Goal: Task Accomplishment & Management: Use online tool/utility

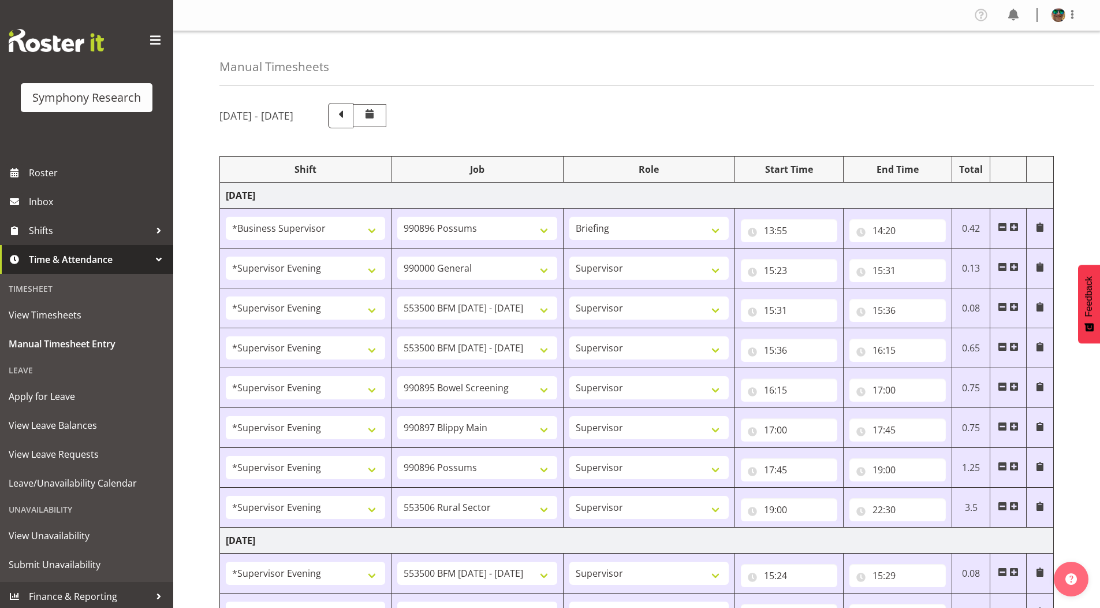
select select "1607"
select select "10633"
select select "297"
select select "4583"
select select "743"
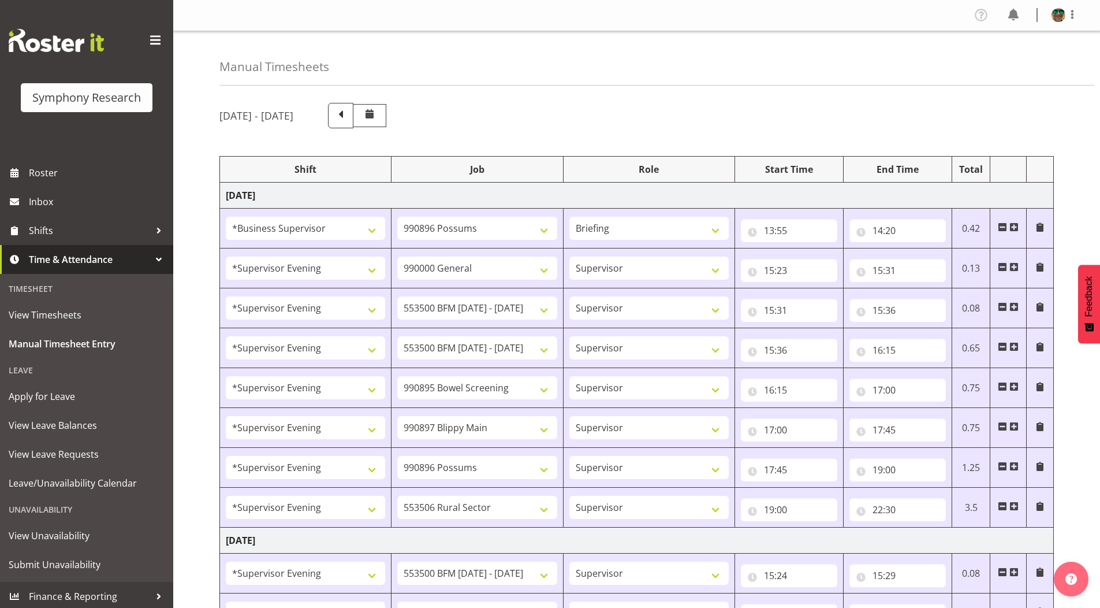
select select "4583"
select select "10242"
select select "4583"
select select "10242"
select select "4583"
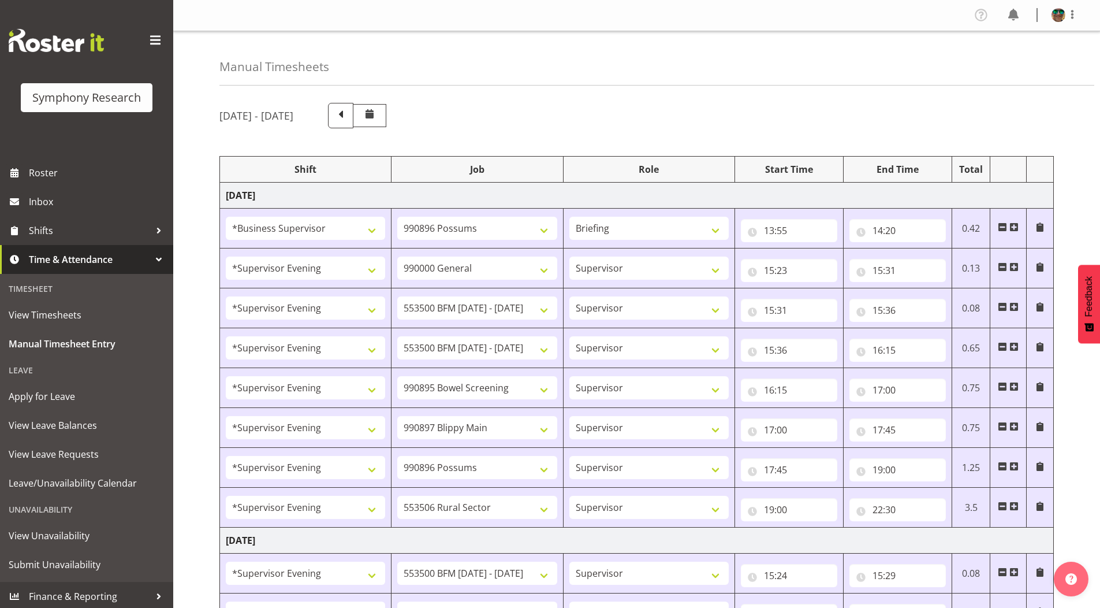
select select "10632"
select select "4583"
select select "10631"
select select "4583"
select select "10633"
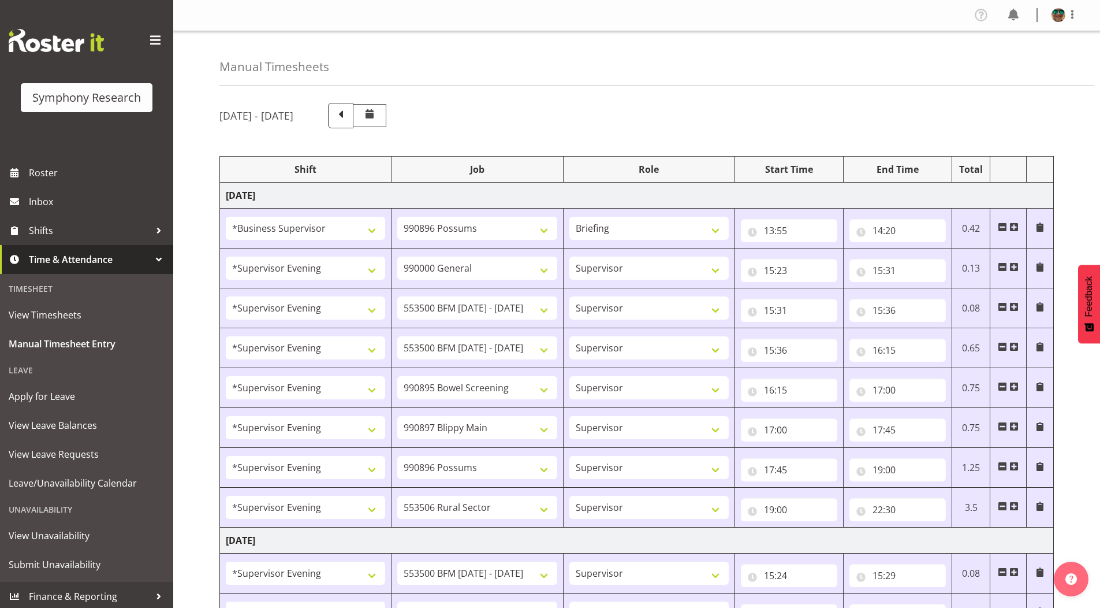
select select "4583"
select select "10587"
select select "4583"
select select "10242"
select select "4583"
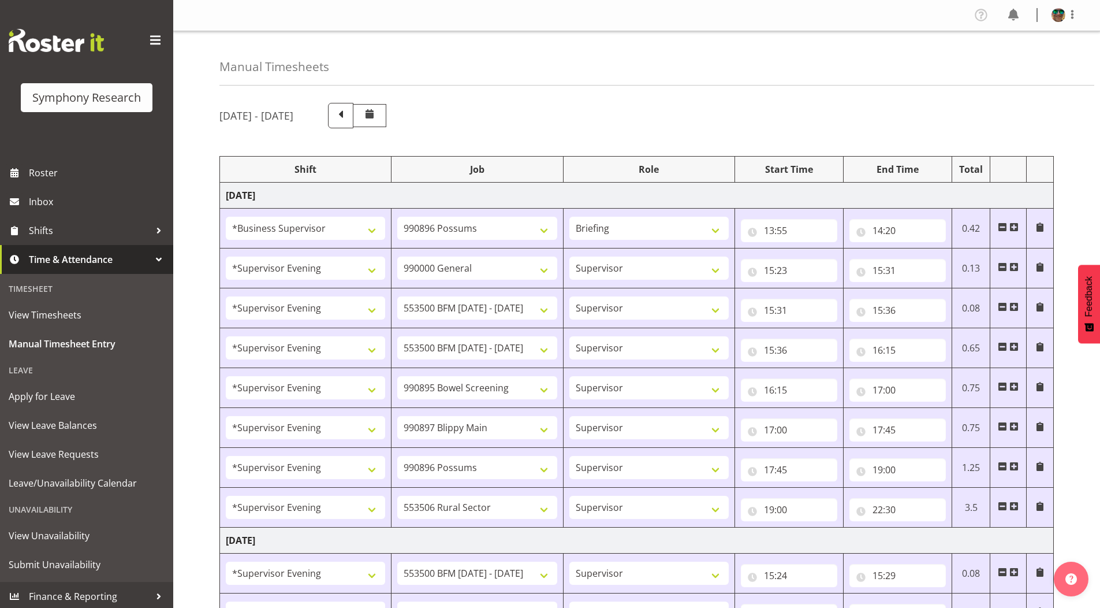
select select "10242"
select select "4583"
select select "9426"
select select "4583"
select select "10632"
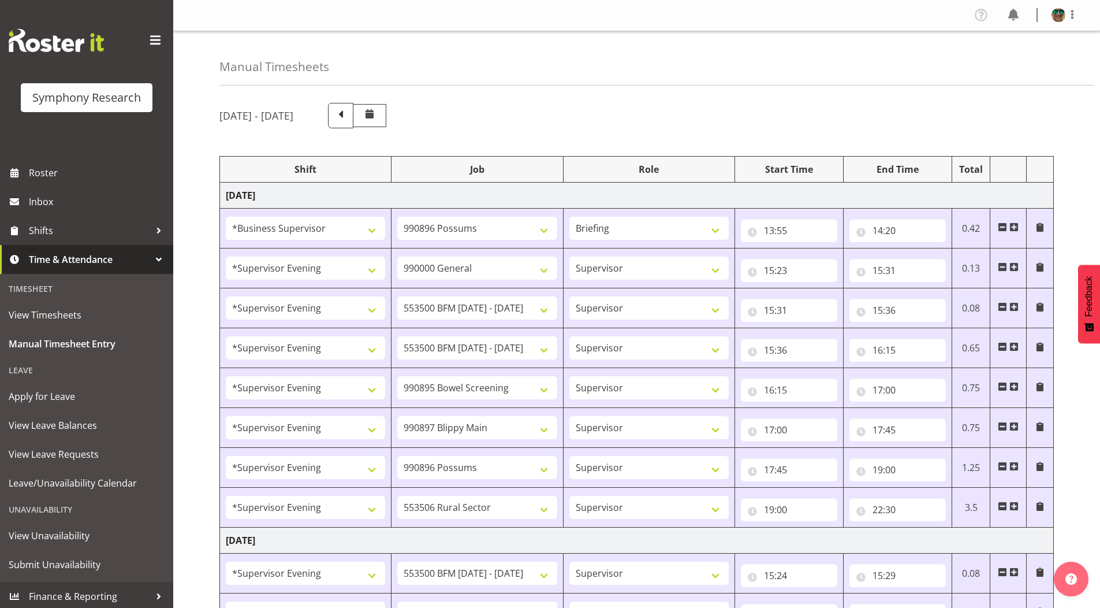
select select "4583"
select select "10631"
select select "4583"
select select "10633"
select select "4583"
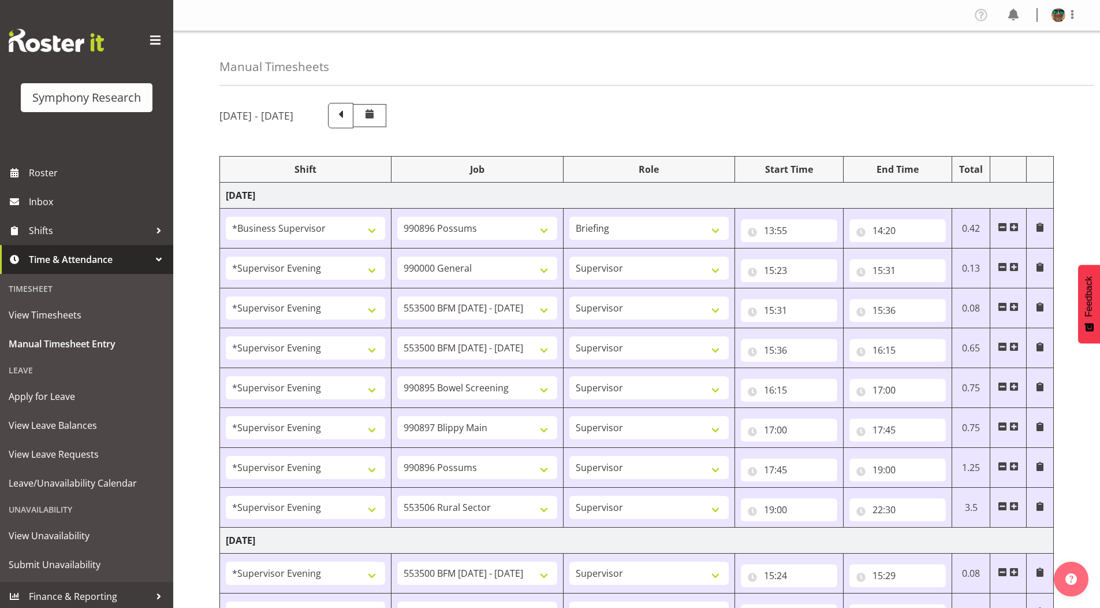
select select "10587"
select select "4583"
select select "743"
select select "4583"
select select "10242"
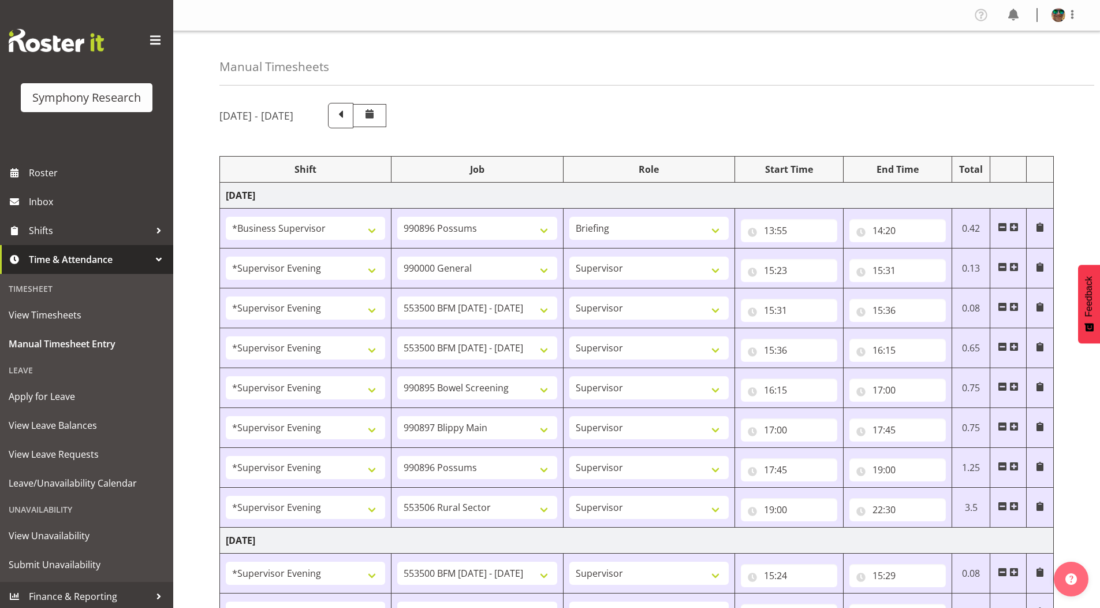
select select "4583"
select select "10242"
select select "4583"
select select "9426"
select select "4583"
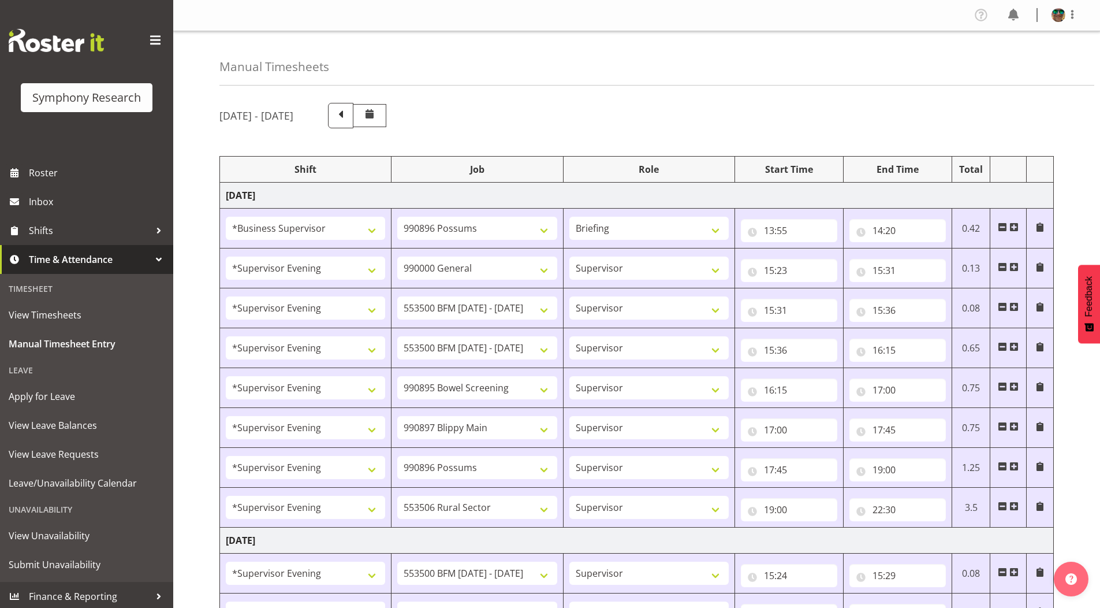
select select "10632"
select select "4583"
select select "10631"
select select "4583"
select select "10633"
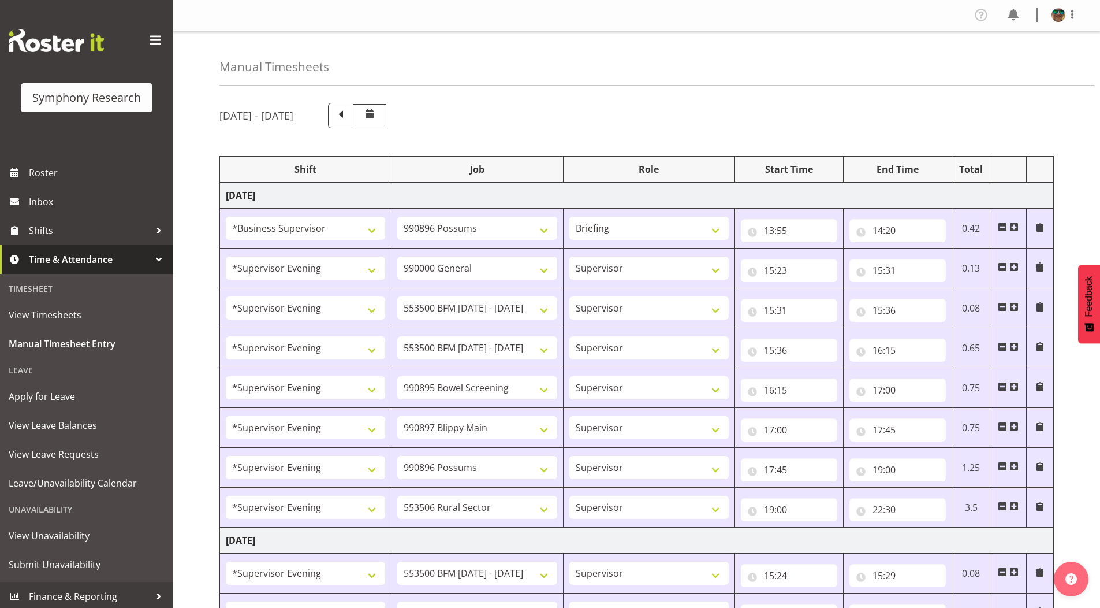
select select "4583"
select select "10575"
select select "4583"
select select "10587"
select select "4583"
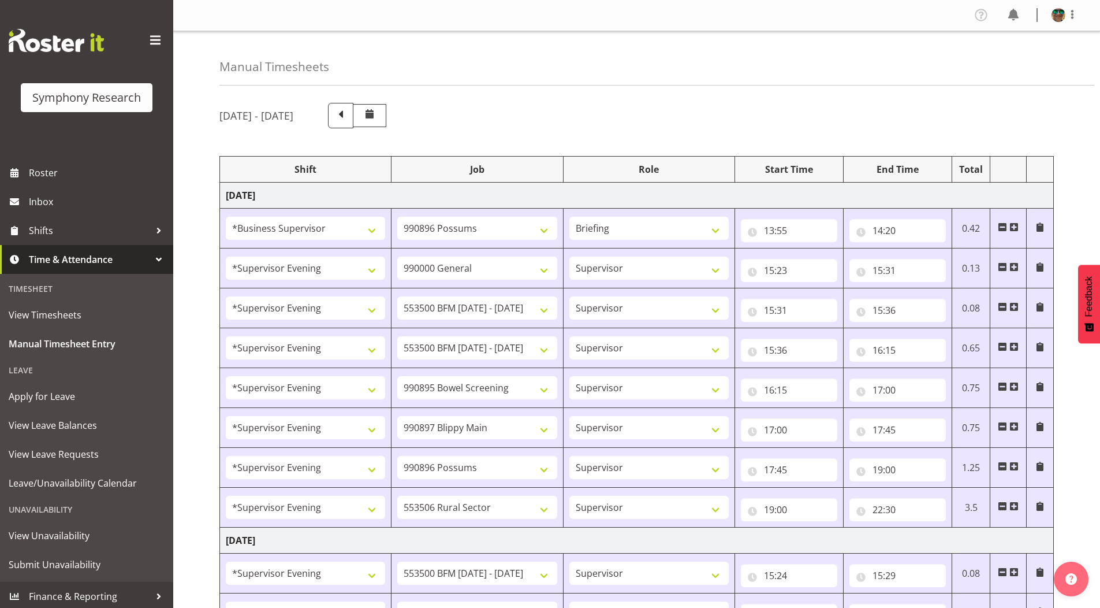
select select "10242"
select select "4583"
select select "10242"
select select "4583"
select select "9426"
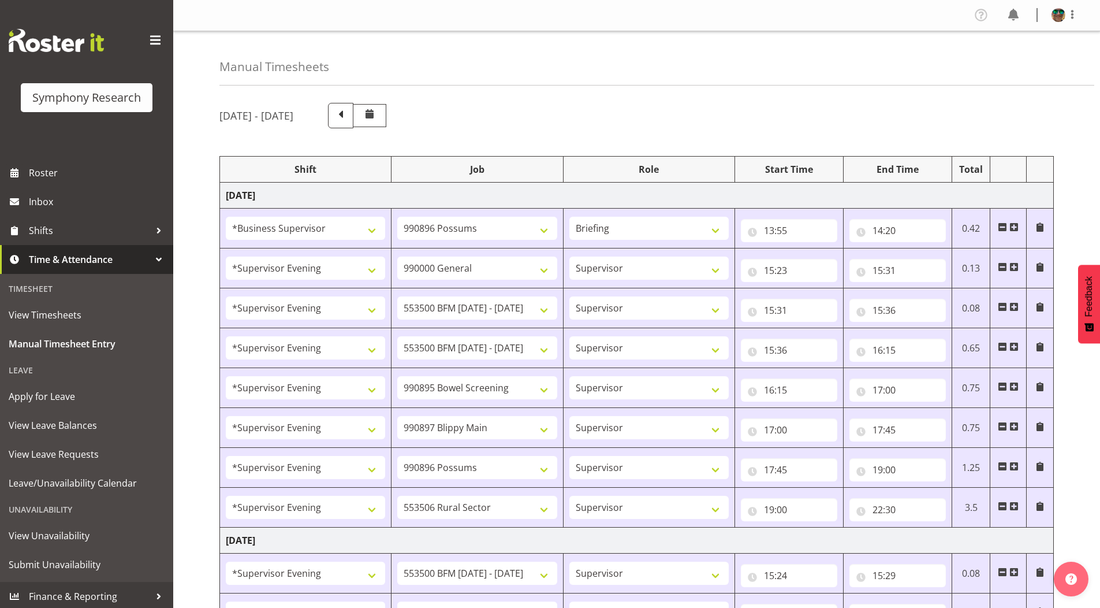
select select "4583"
select select "10632"
select select "4583"
select select "10631"
select select "4583"
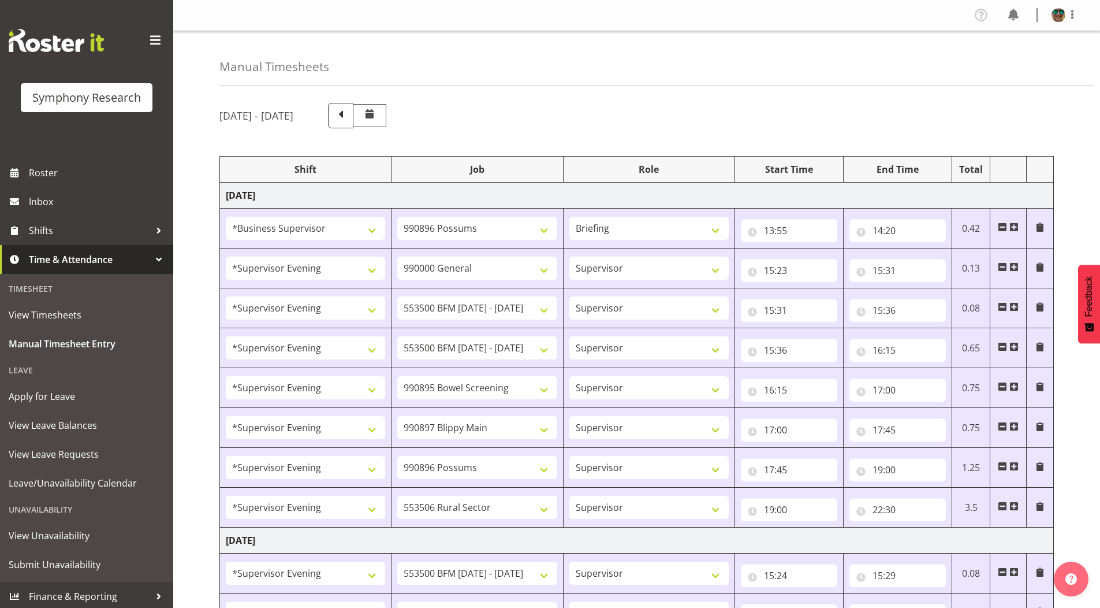
select select "10633"
select select "4583"
select select "10575"
select select "4583"
select select "10587"
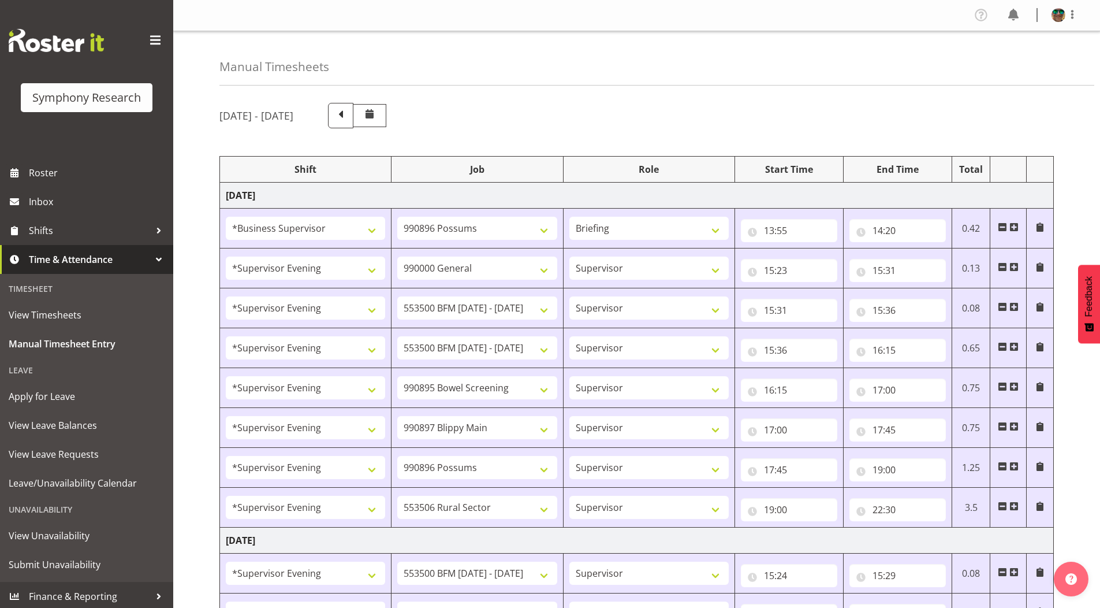
select select "19170"
select select "10242"
select select "19170"
select select "10242"
select select "19170"
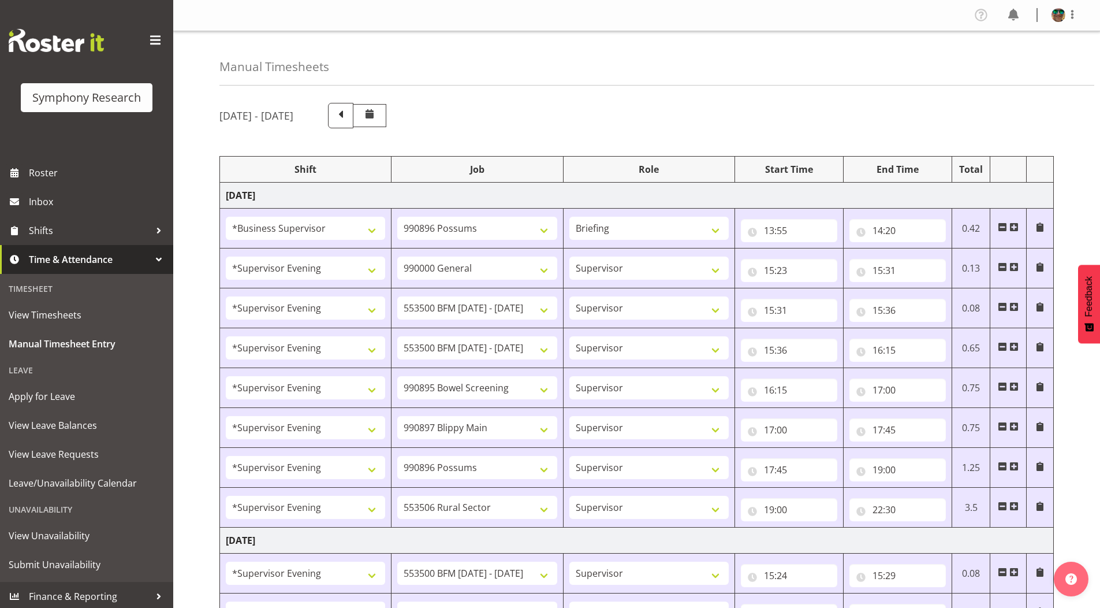
select select "9426"
select select "19170"
select select "10632"
select select "19170"
select select "10631"
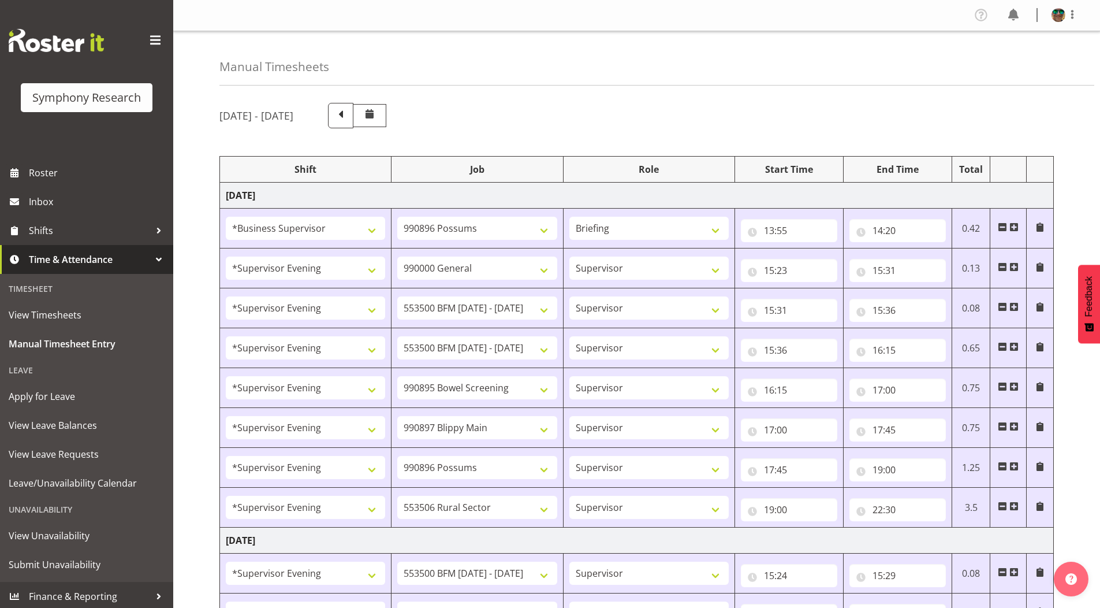
select select "19170"
select select "10633"
select select "19170"
select select "10575"
select select "19170"
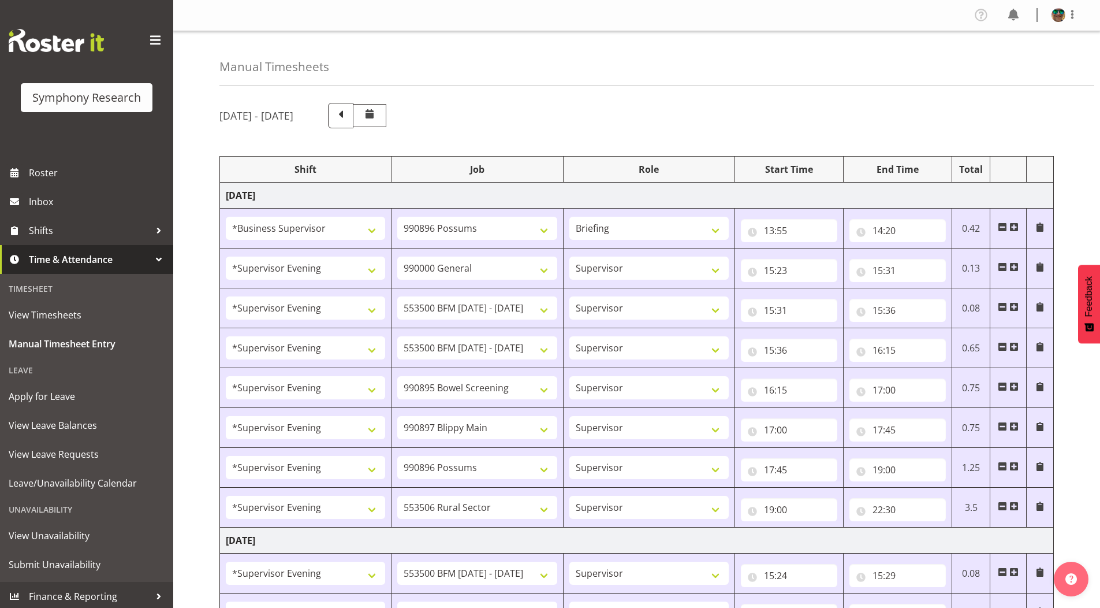
select select "10587"
select select "19170"
select select "9426"
select select "19170"
select select "10631"
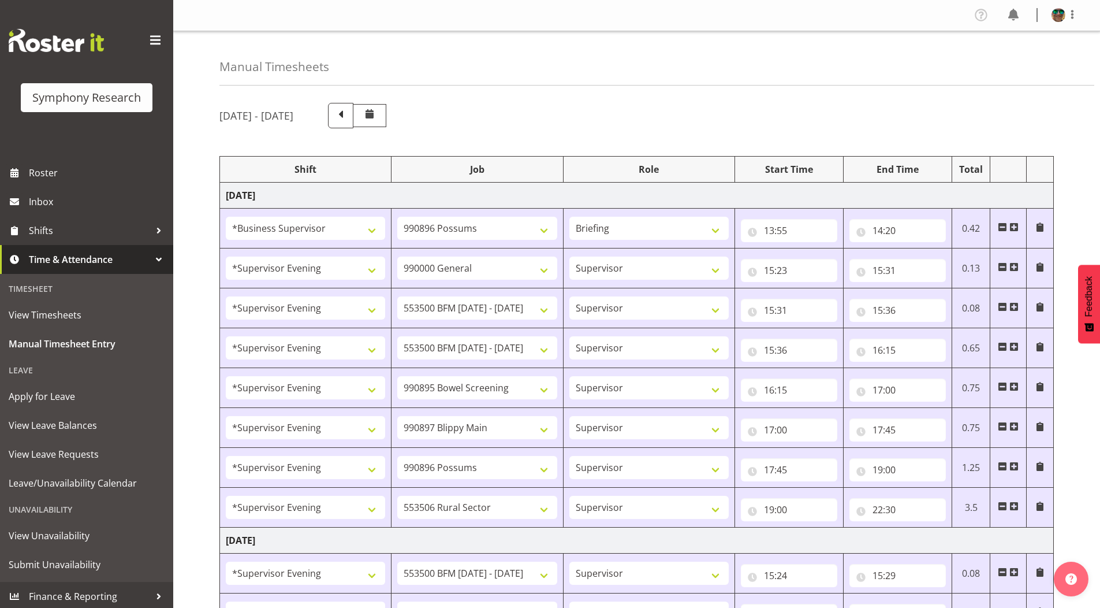
select select "19170"
select select "10633"
select select "19170"
select select "10575"
select select "19170"
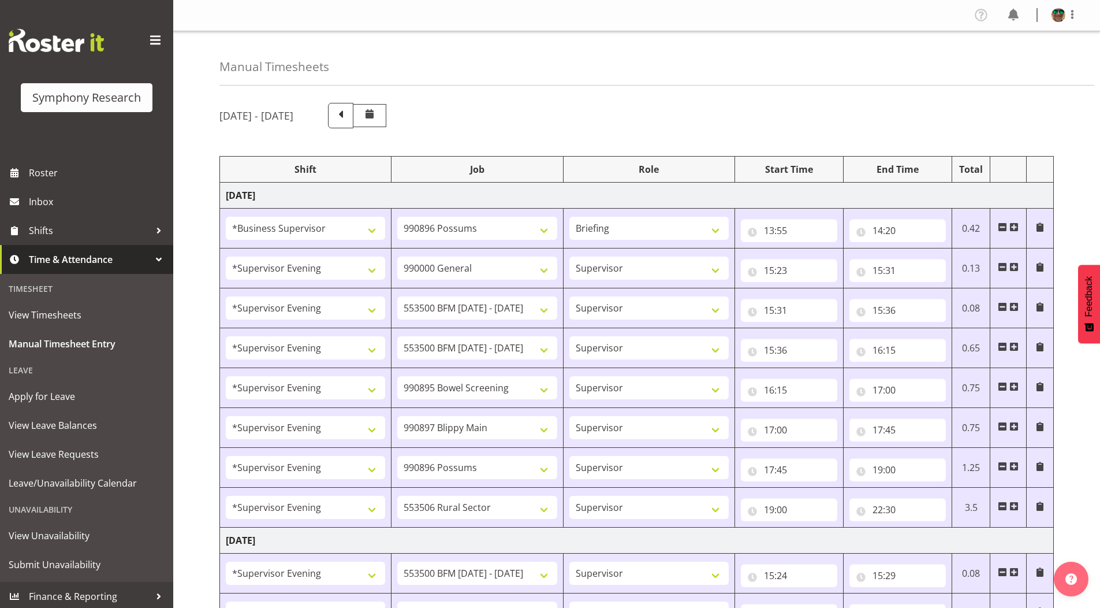
select select "10587"
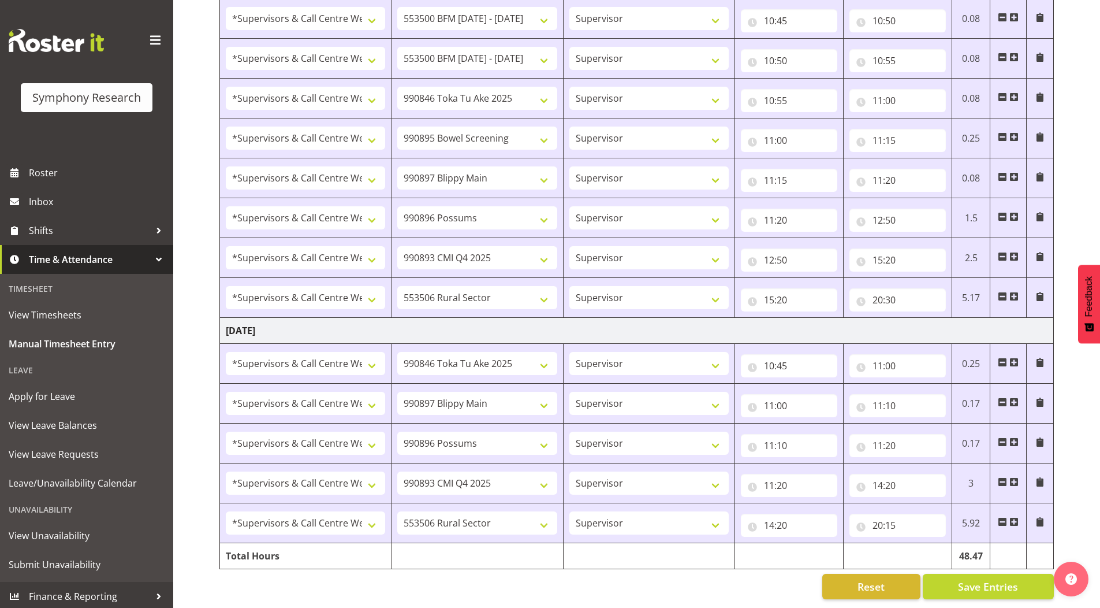
click at [1014, 517] on span at bounding box center [1013, 521] width 9 height 9
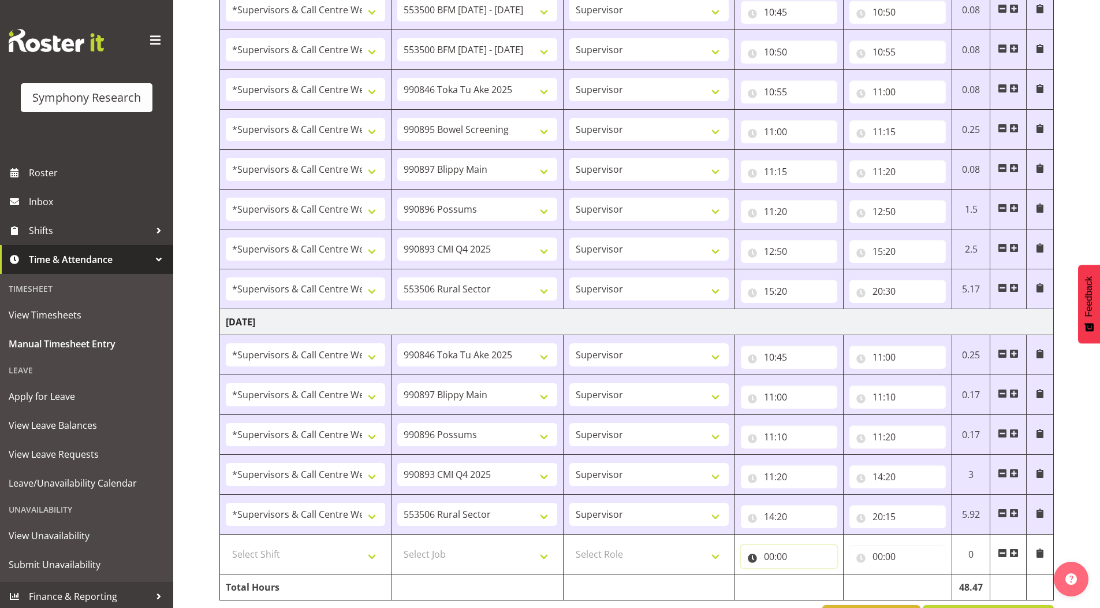
click at [766, 557] on input "00:00" at bounding box center [789, 556] width 96 height 23
click at [768, 556] on input "00:00" at bounding box center [789, 556] width 96 height 23
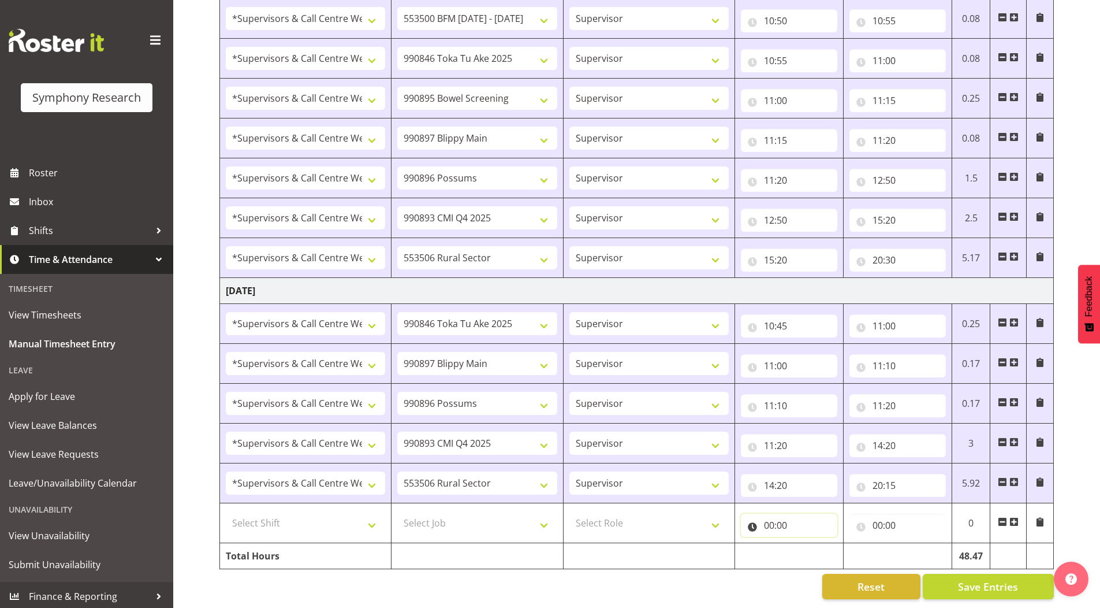
click at [772, 517] on input "00:00" at bounding box center [789, 524] width 96 height 23
drag, startPoint x: 816, startPoint y: 543, endPoint x: 791, endPoint y: 397, distance: 148.2
click at [816, 543] on select "00 01 02 03 04 05 06 07 08 09 10 11 12 13 14 15 16 17 18 19 20 21 22 23" at bounding box center [820, 554] width 26 height 23
select select "12"
click at [807, 543] on select "00 01 02 03 04 05 06 07 08 09 10 11 12 13 14 15 16 17 18 19 20 21 22 23" at bounding box center [820, 554] width 26 height 23
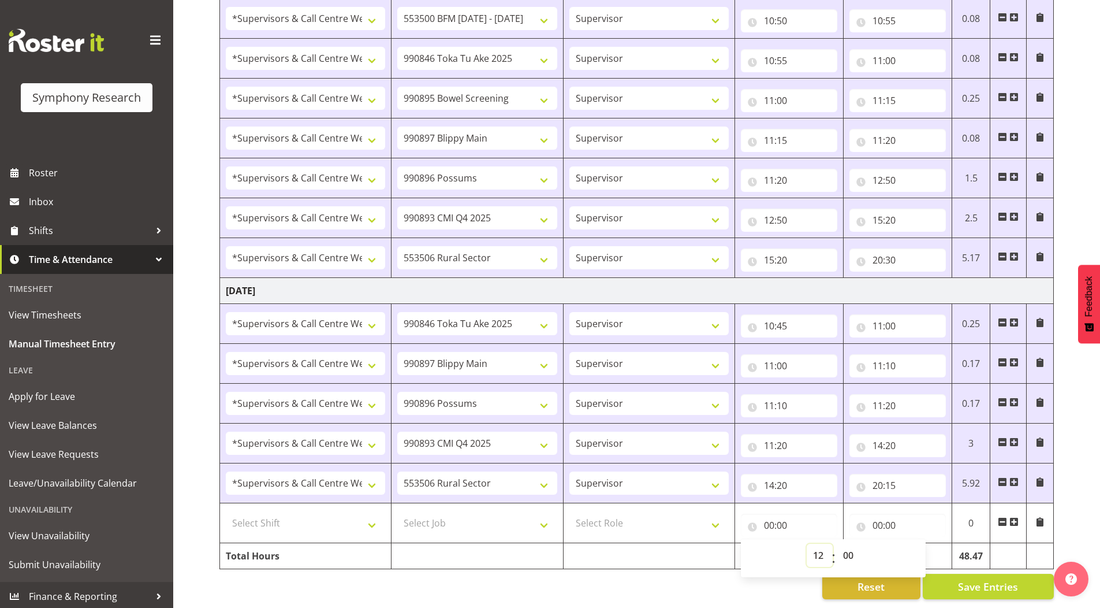
type input "12:00"
click at [880, 515] on input "00:00" at bounding box center [898, 524] width 96 height 23
drag, startPoint x: 928, startPoint y: 547, endPoint x: 926, endPoint y: 536, distance: 11.1
click at [928, 547] on select "00 01 02 03 04 05 06 07 08 09 10 11 12 13 14 15 16 17 18 19 20 21 22 23" at bounding box center [928, 554] width 26 height 23
select select "13"
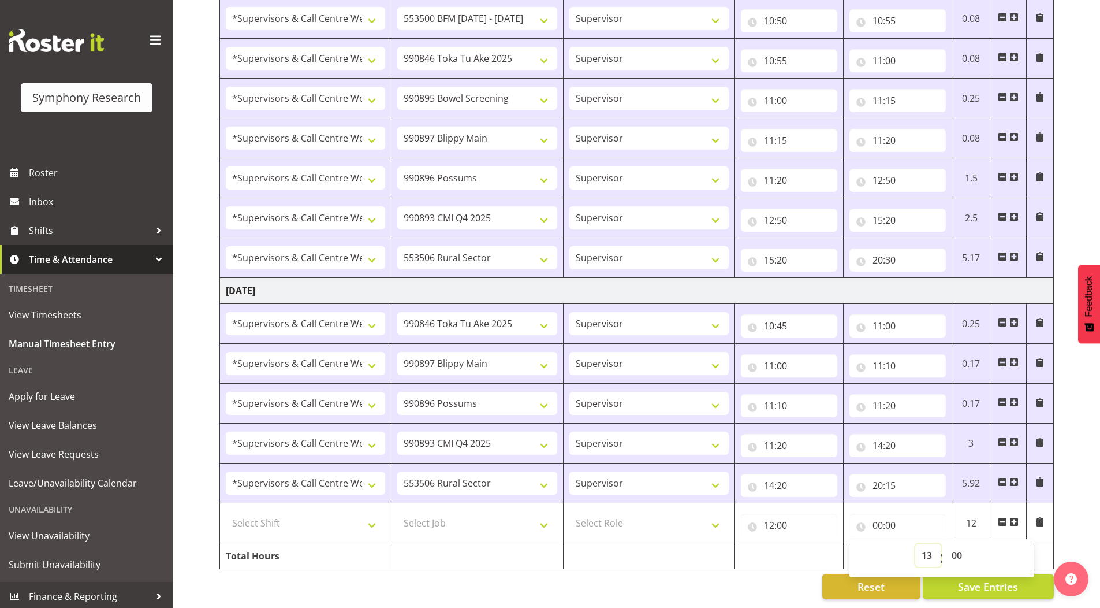
click at [915, 543] on select "00 01 02 03 04 05 06 07 08 09 10 11 12 13 14 15 16 17 18 19 20 21 22 23" at bounding box center [928, 554] width 26 height 23
type input "13:00"
drag, startPoint x: 959, startPoint y: 549, endPoint x: 944, endPoint y: 513, distance: 39.4
click at [959, 549] on select "00 01 02 03 04 05 06 07 08 09 10 11 12 13 14 15 16 17 18 19 20 21 22 23 24 25 2…" at bounding box center [958, 554] width 26 height 23
select select "45"
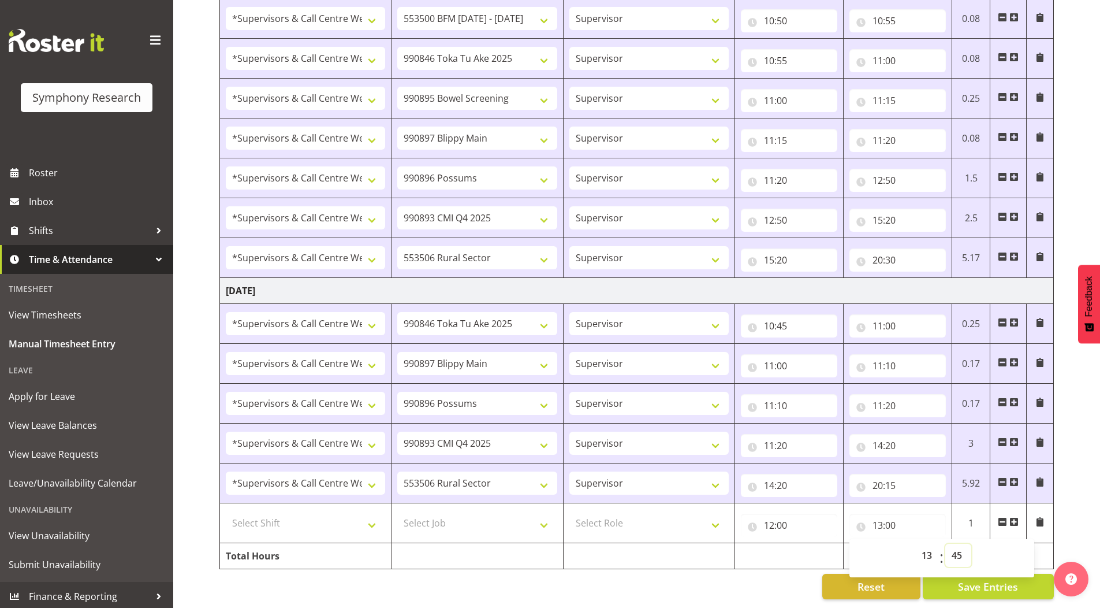
click at [945, 543] on select "00 01 02 03 04 05 06 07 08 09 10 11 12 13 14 15 16 17 18 19 20 21 22 23 24 25 2…" at bounding box center [958, 554] width 26 height 23
type input "13:45"
click at [999, 517] on span at bounding box center [1002, 521] width 9 height 9
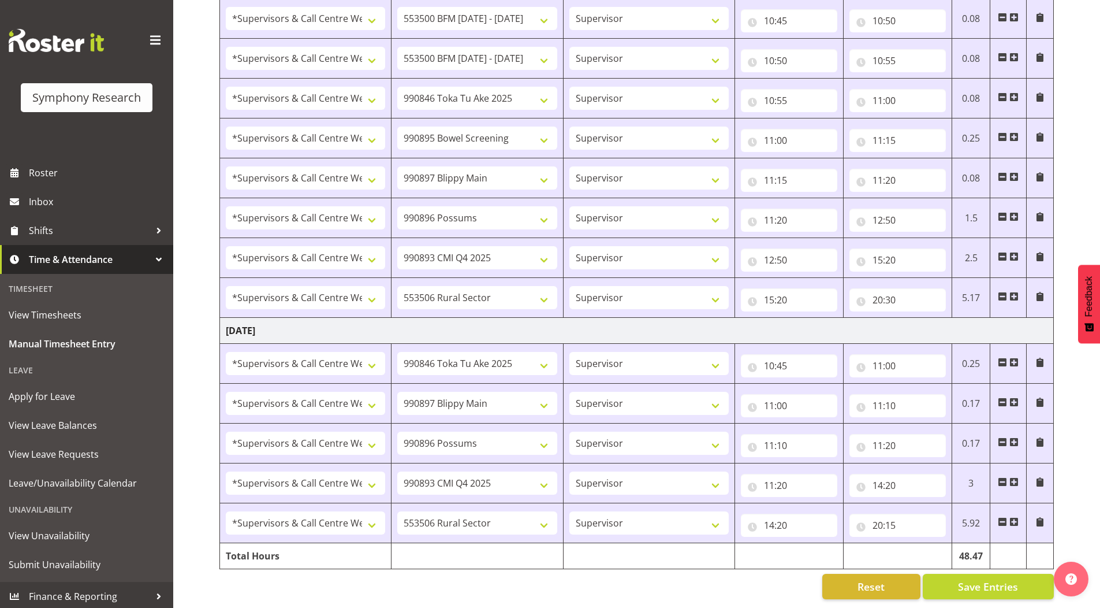
scroll to position [1663, 0]
